Goal: Navigation & Orientation: Find specific page/section

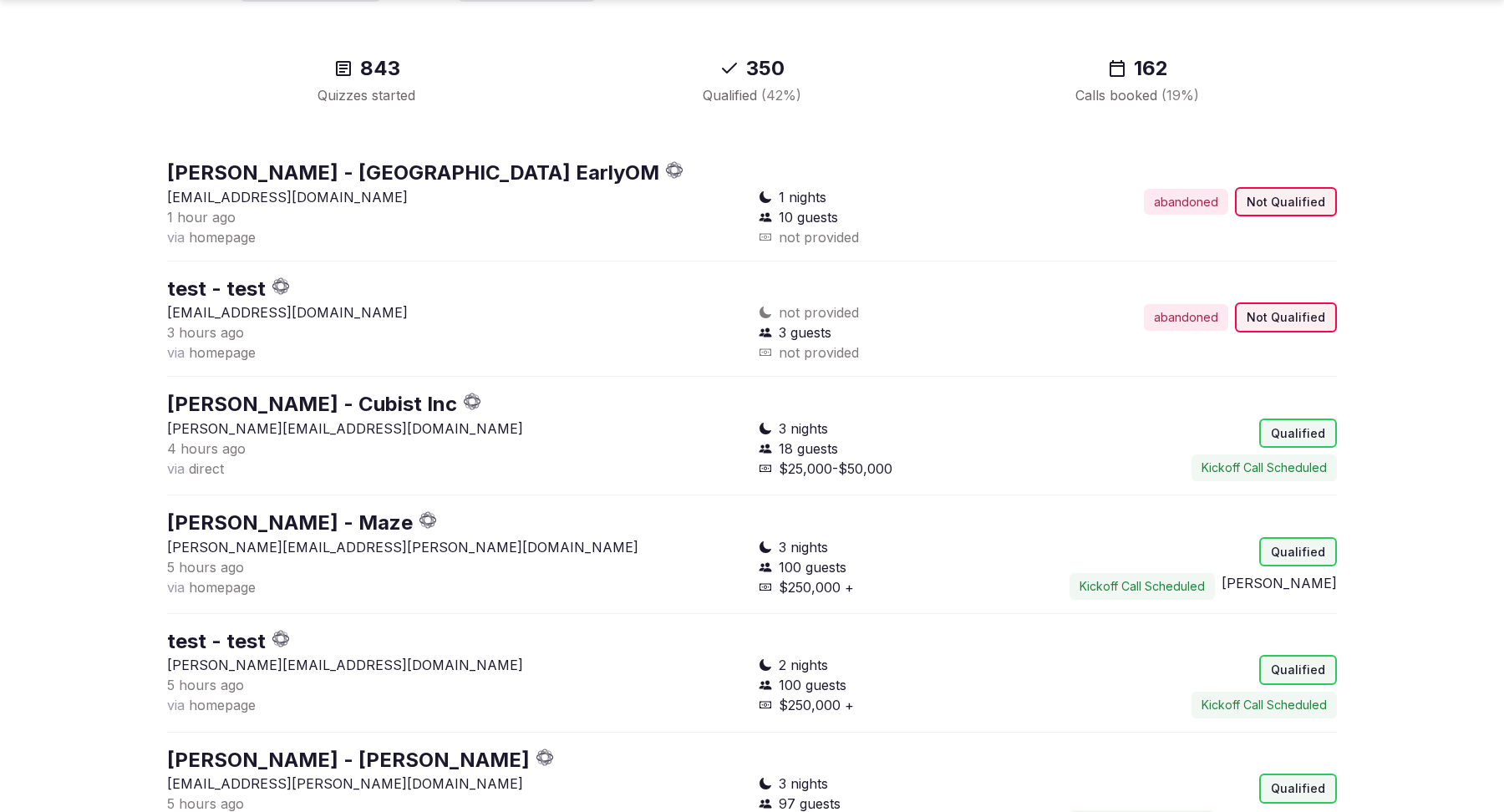
scroll to position [201, 0]
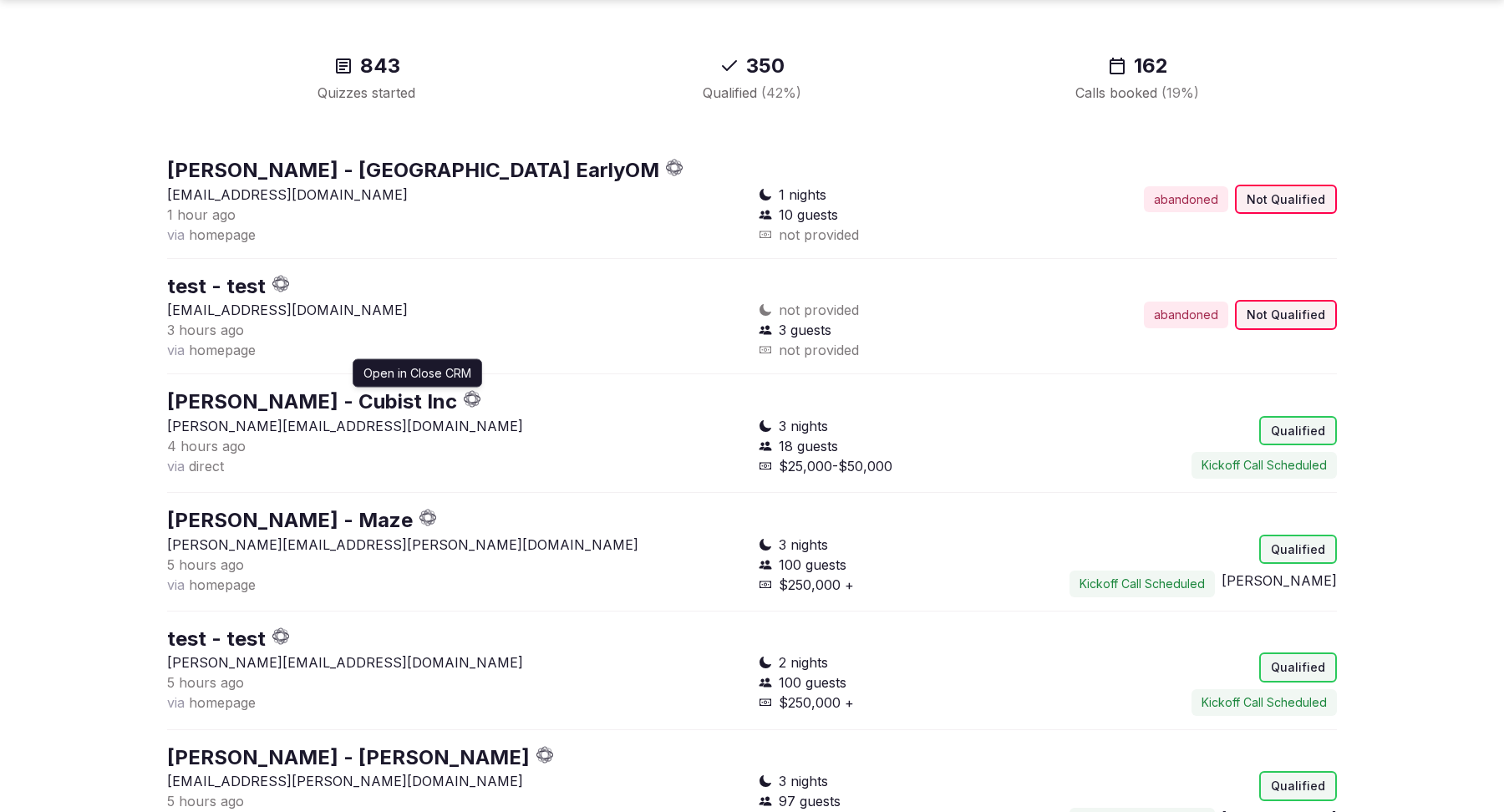
click at [482, 400] on icon "button" at bounding box center [473, 399] width 17 height 17
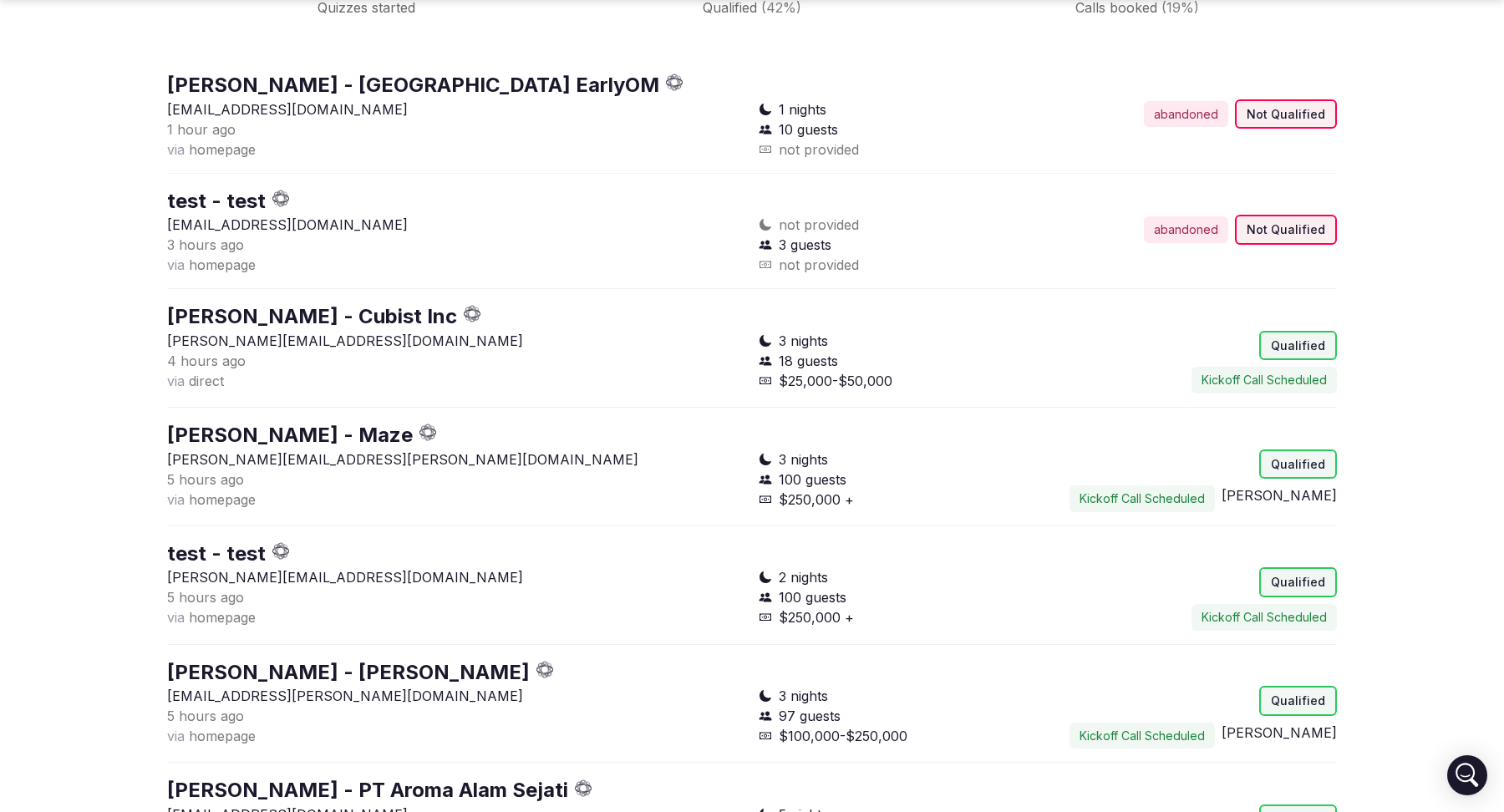
scroll to position [338, 0]
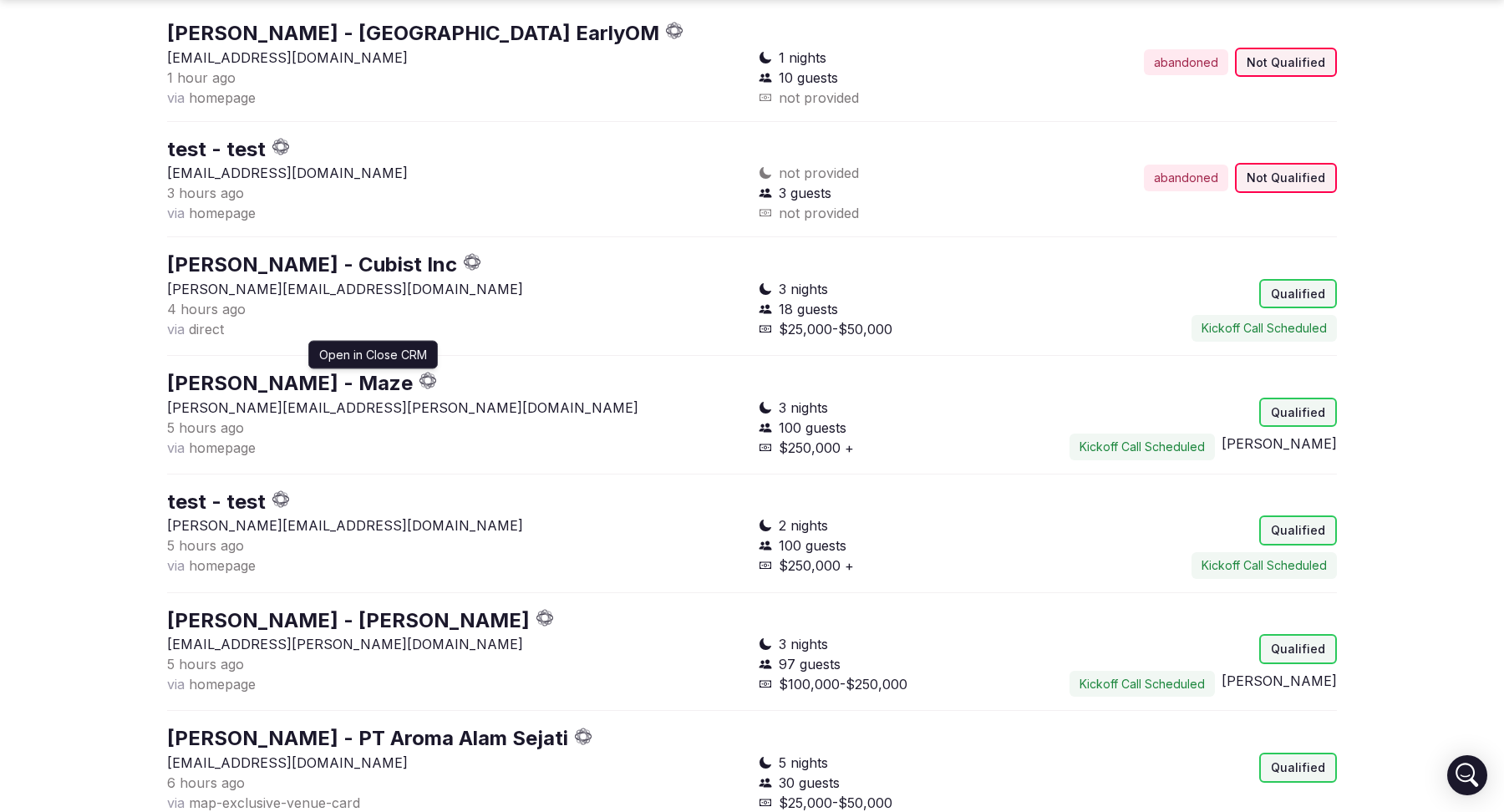
click at [422, 377] on icon "button" at bounding box center [425, 378] width 7 height 3
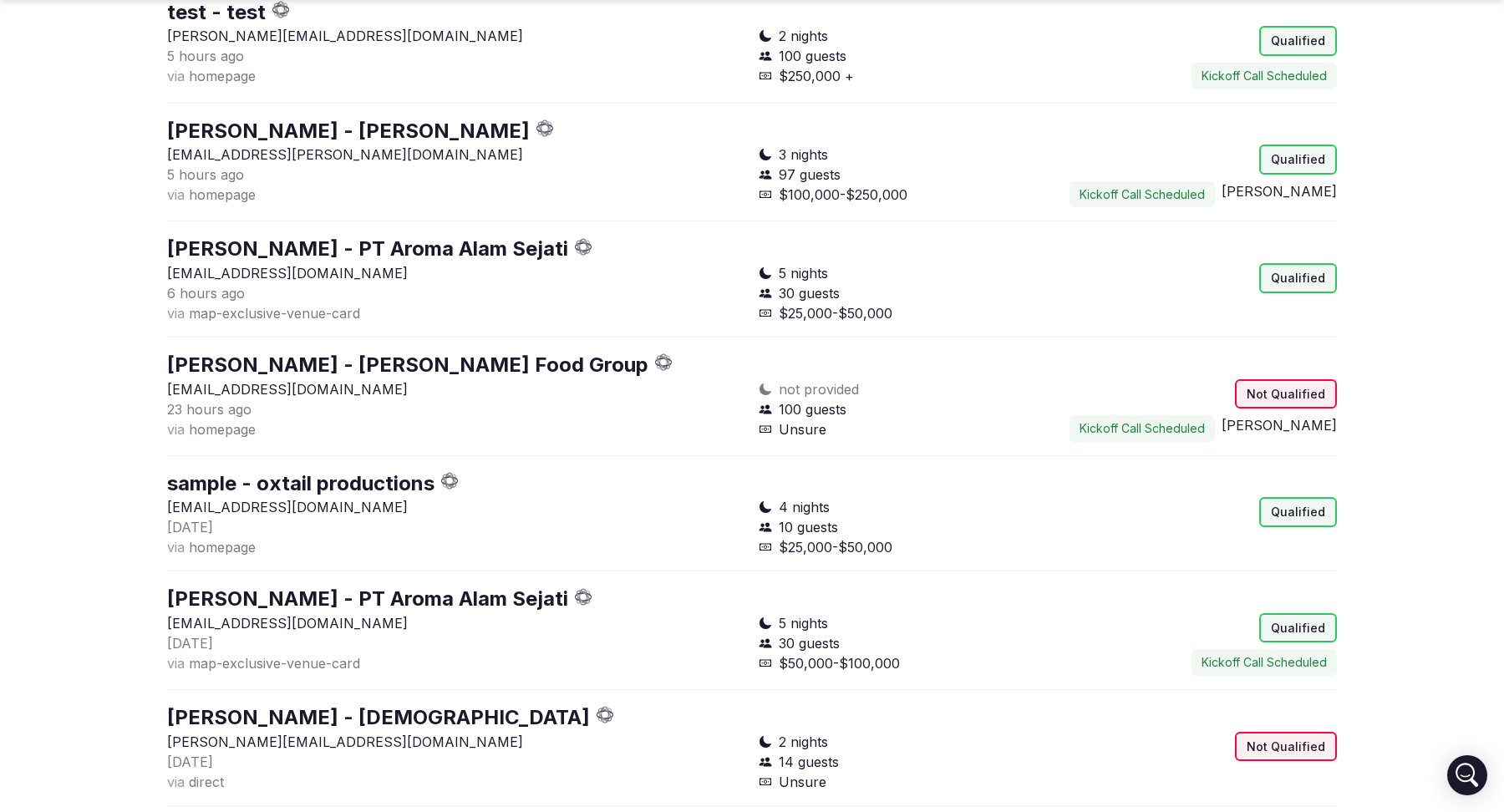
scroll to position [832, 0]
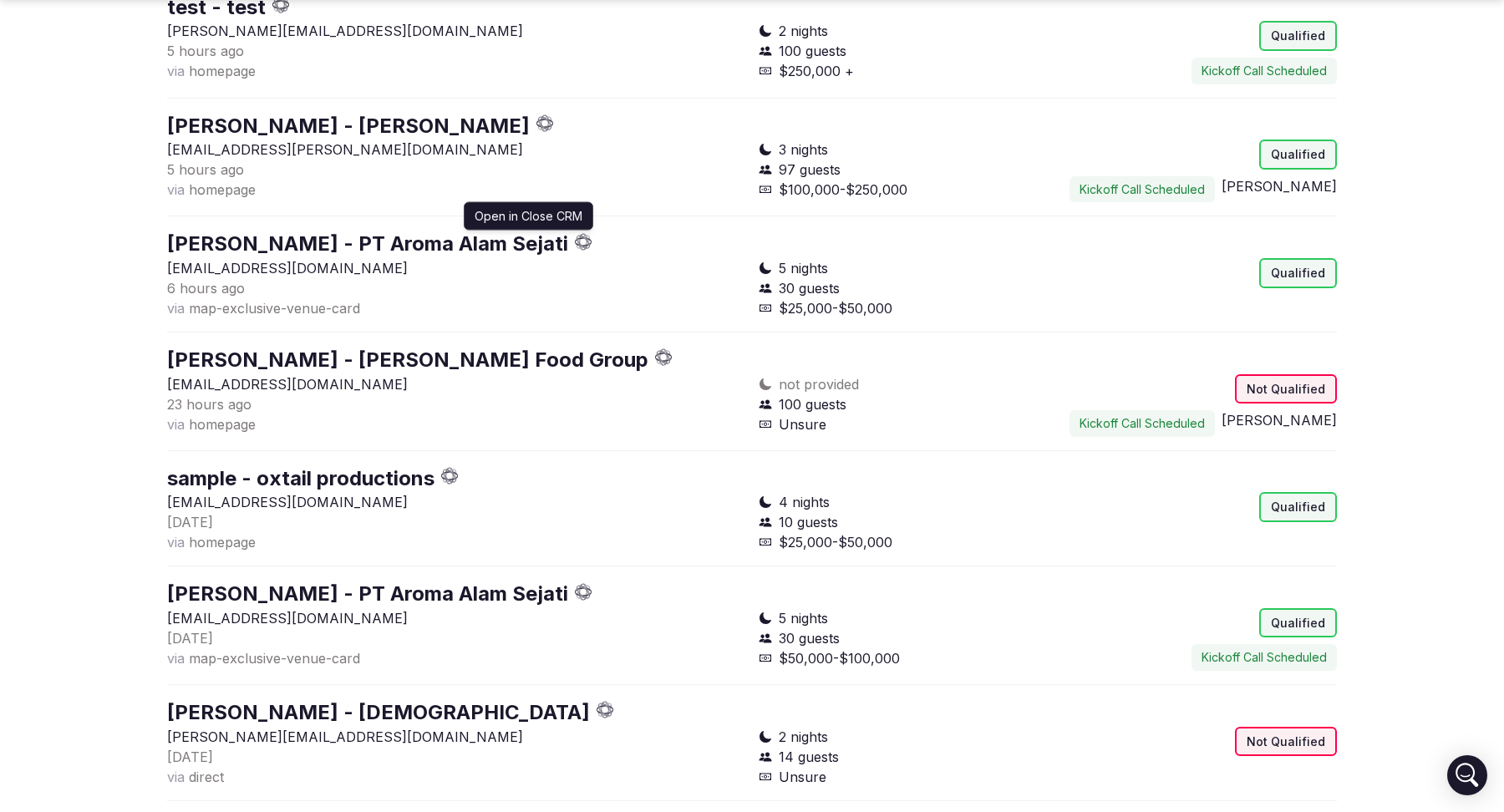
click at [579, 239] on icon "button" at bounding box center [576, 242] width 4 height 7
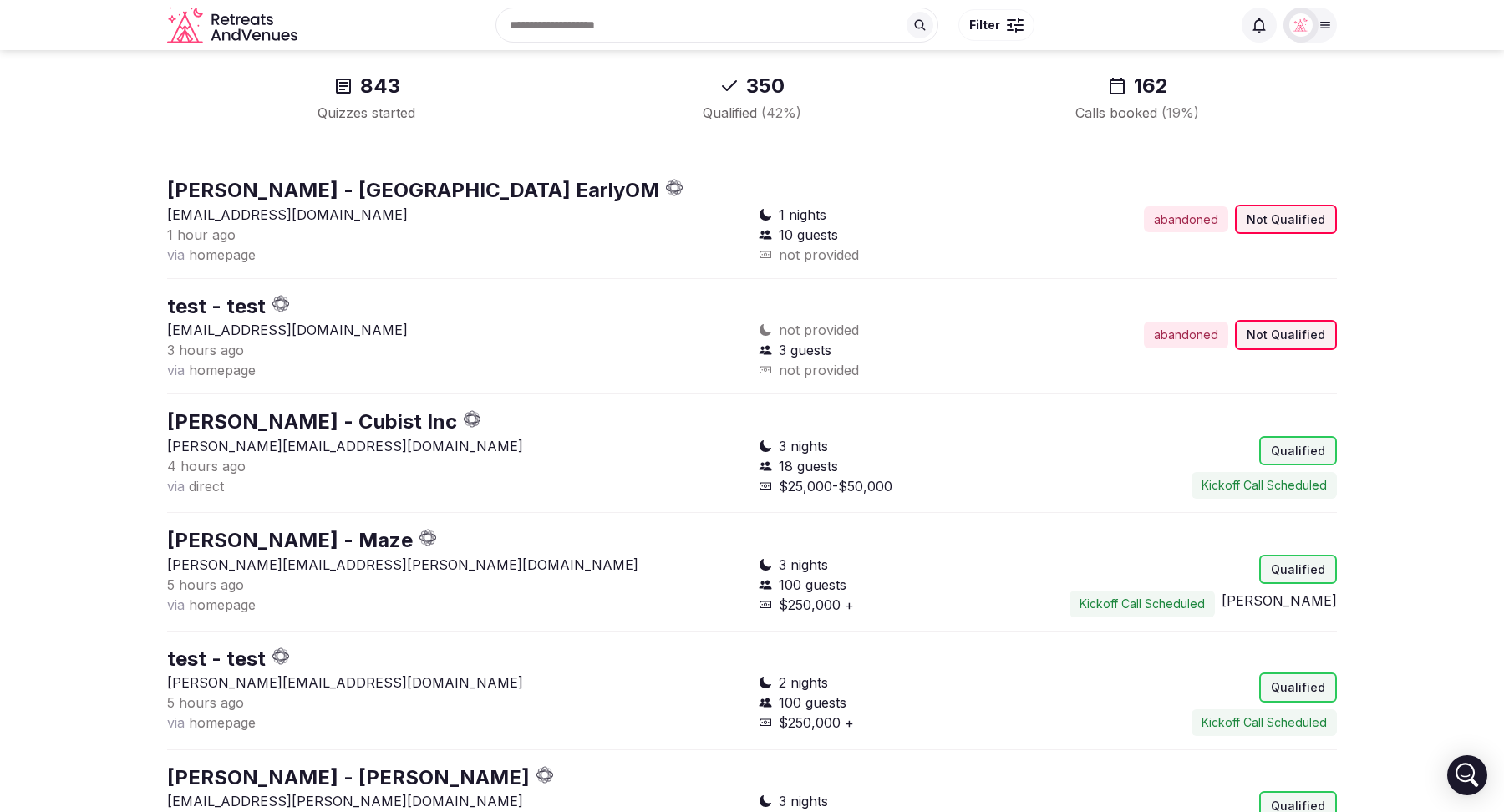
scroll to position [0, 0]
